Goal: Transaction & Acquisition: Download file/media

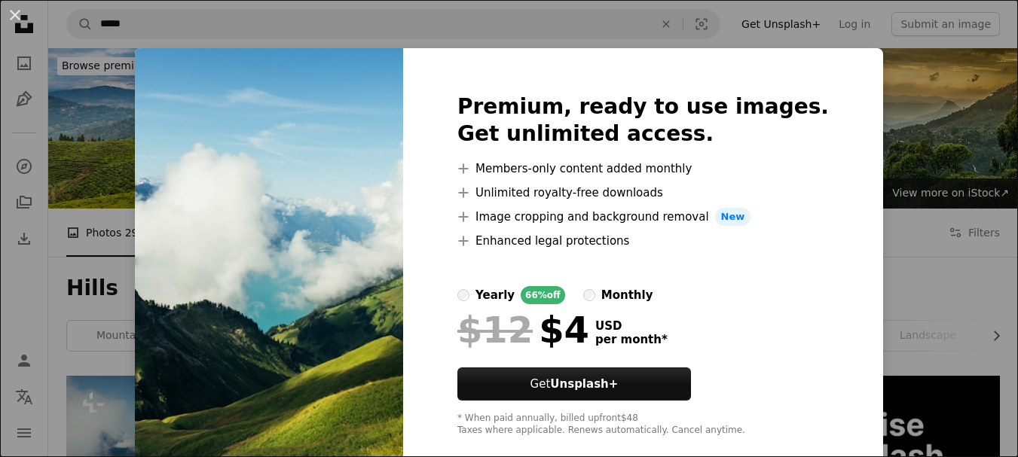
scroll to position [377, 0]
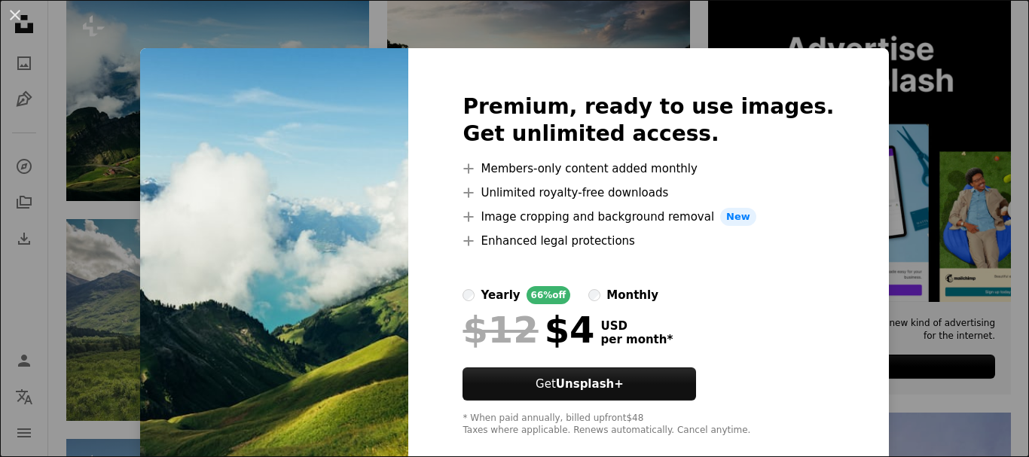
click at [96, 129] on div "An X shape Premium, ready to use images. Get unlimited access. A plus sign Memb…" at bounding box center [514, 228] width 1029 height 457
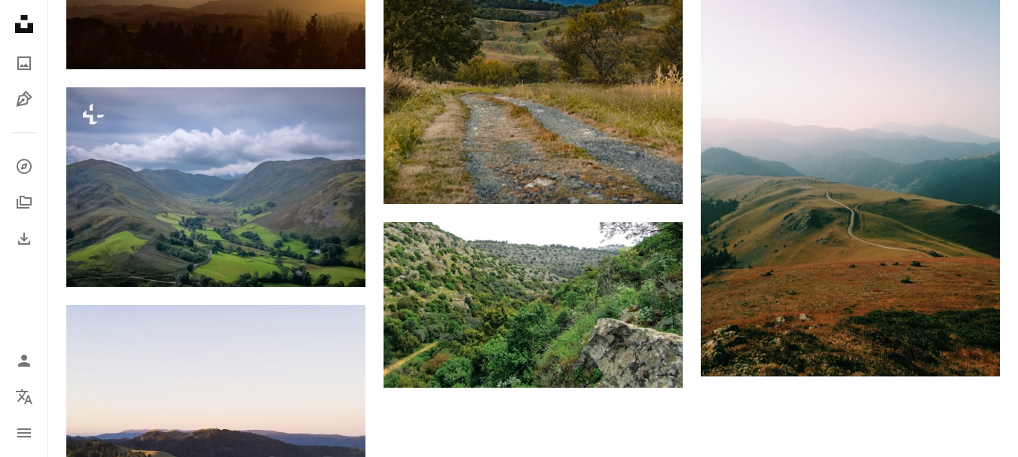
scroll to position [2035, 0]
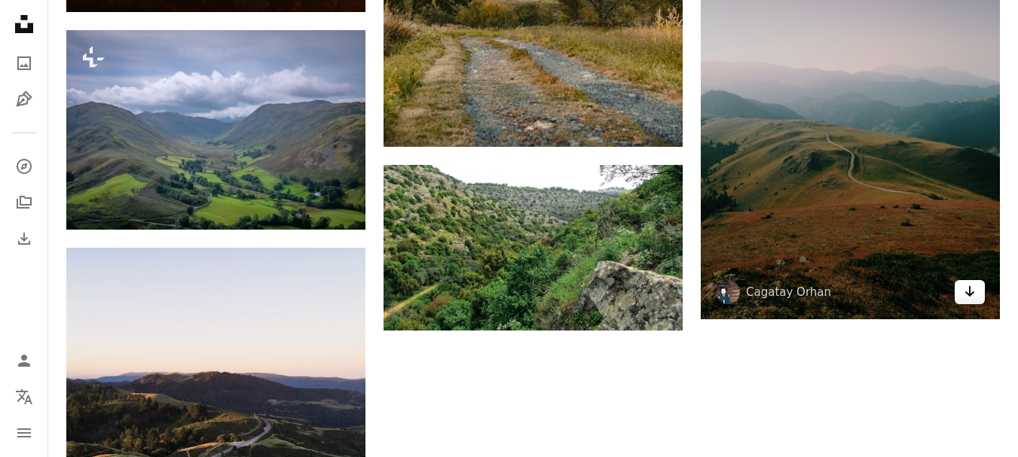
click at [974, 300] on icon "Arrow pointing down" at bounding box center [970, 292] width 12 height 18
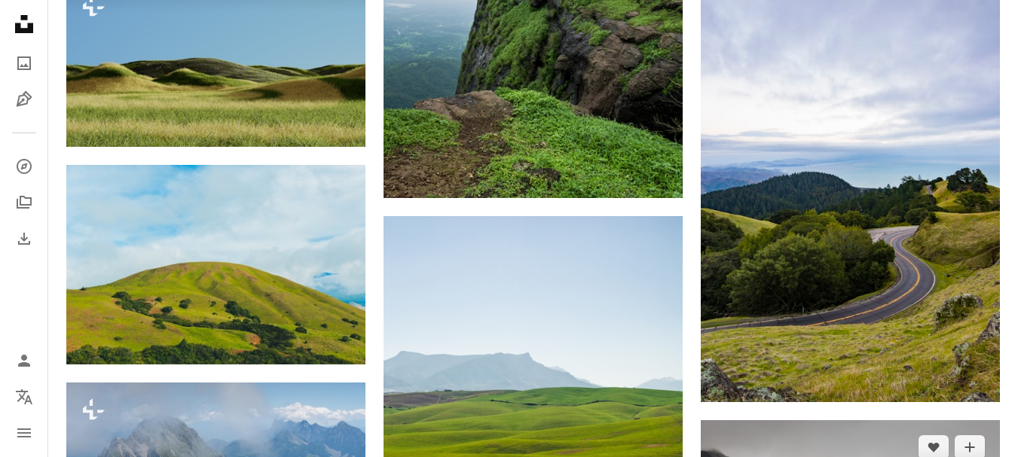
scroll to position [829, 0]
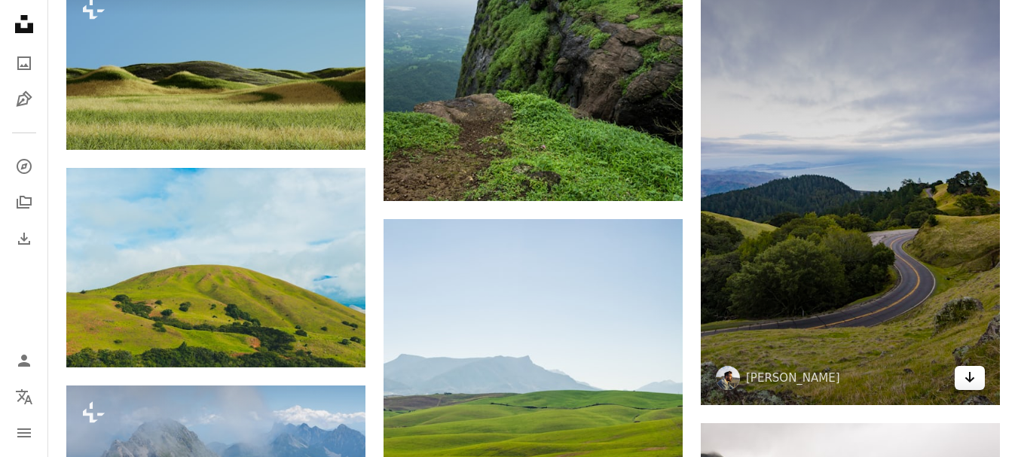
click at [978, 384] on link "Arrow pointing down" at bounding box center [970, 378] width 30 height 24
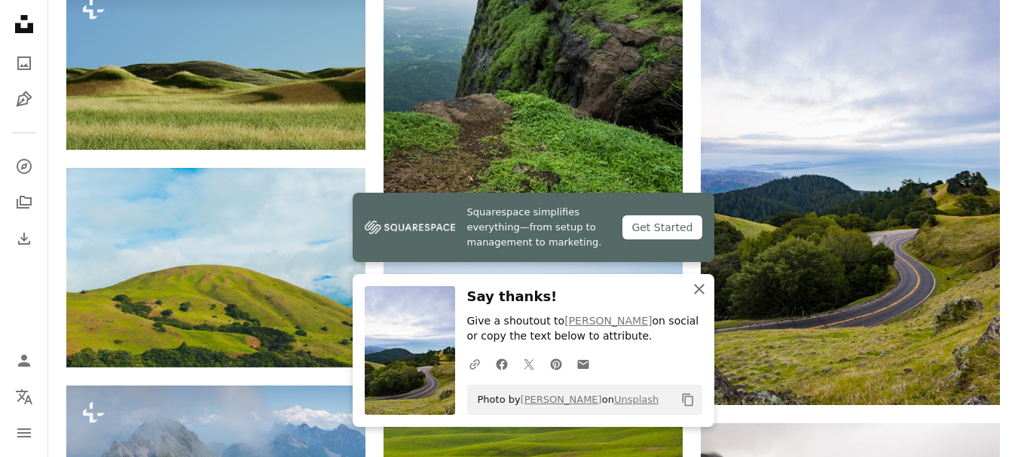
click at [697, 285] on icon "An X shape" at bounding box center [699, 289] width 18 height 18
